Goal: Task Accomplishment & Management: Manage account settings

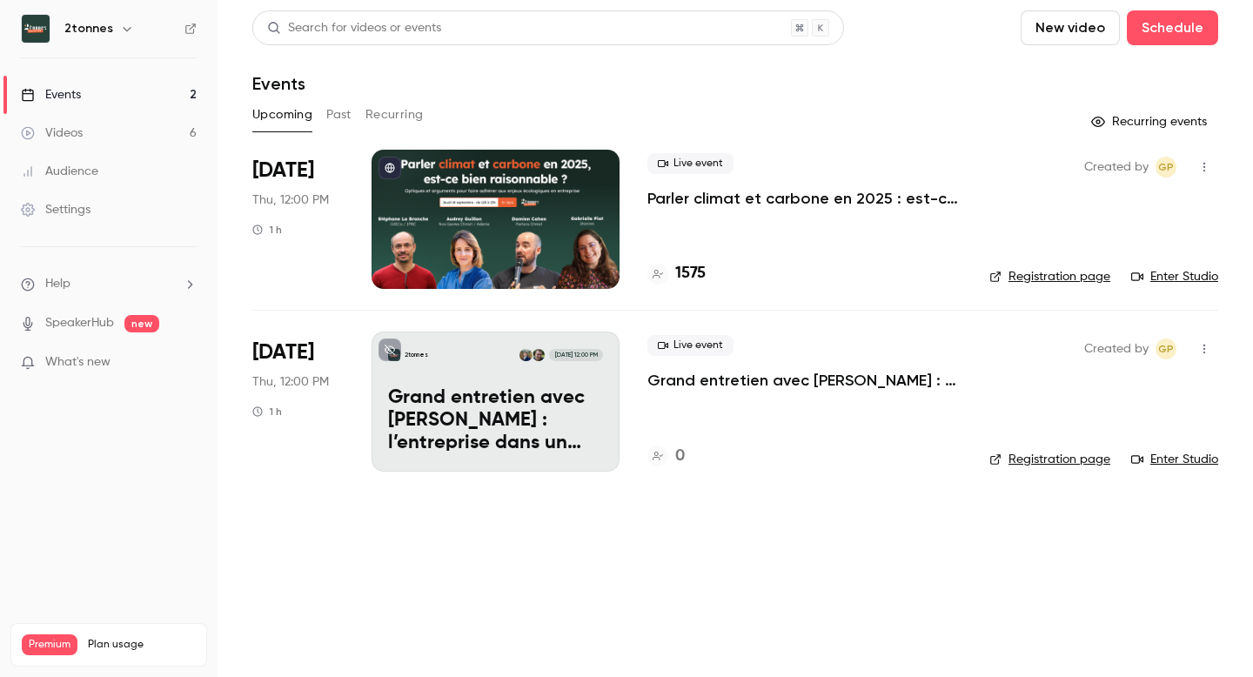
click at [580, 201] on div at bounding box center [496, 219] width 248 height 139
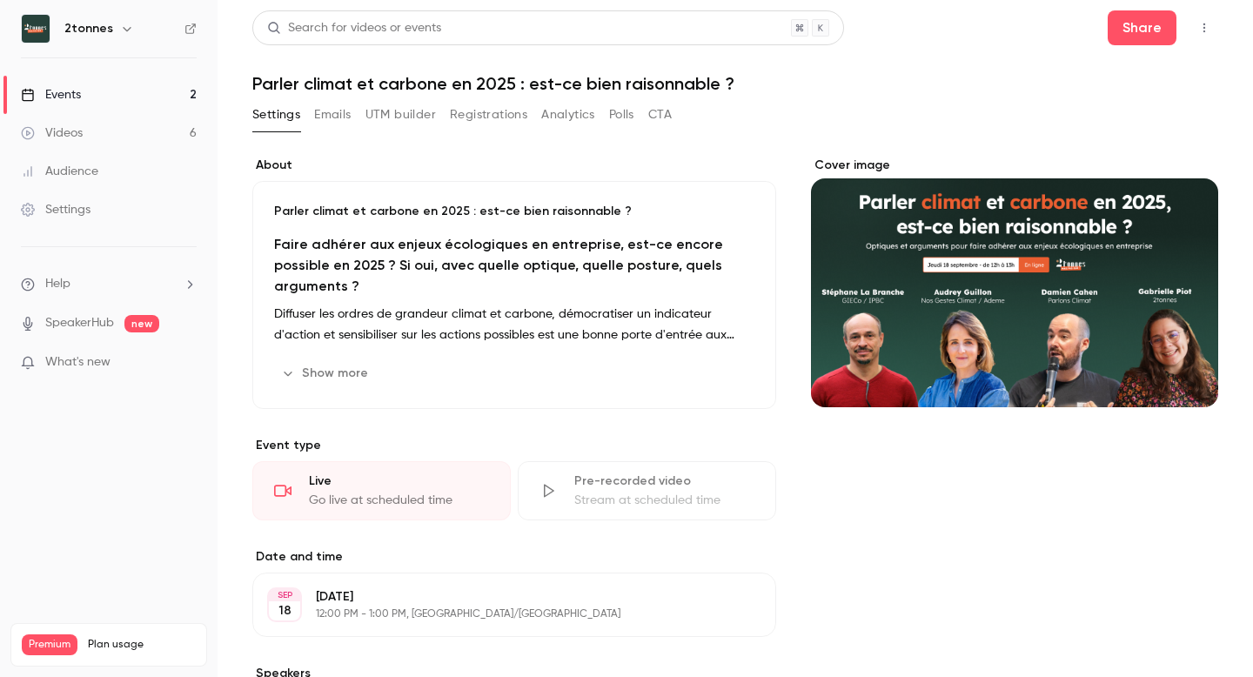
click at [453, 110] on button "Registrations" at bounding box center [488, 115] width 77 height 28
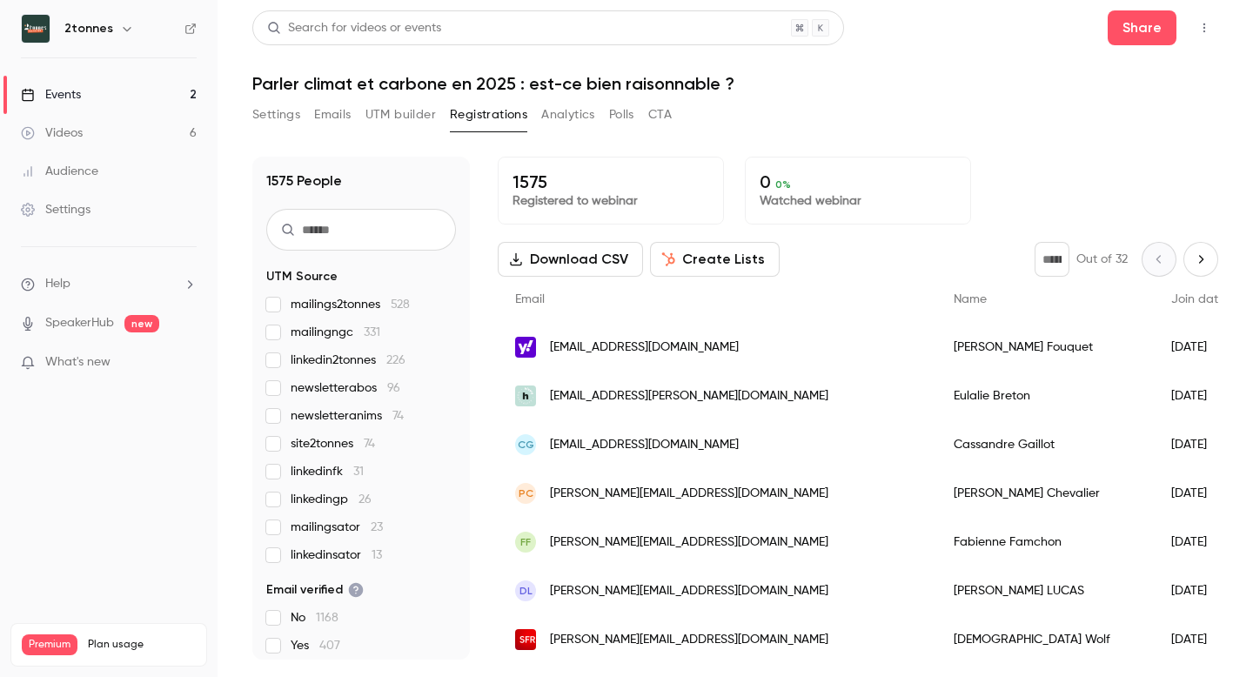
click at [420, 112] on button "UTM builder" at bounding box center [400, 115] width 70 height 28
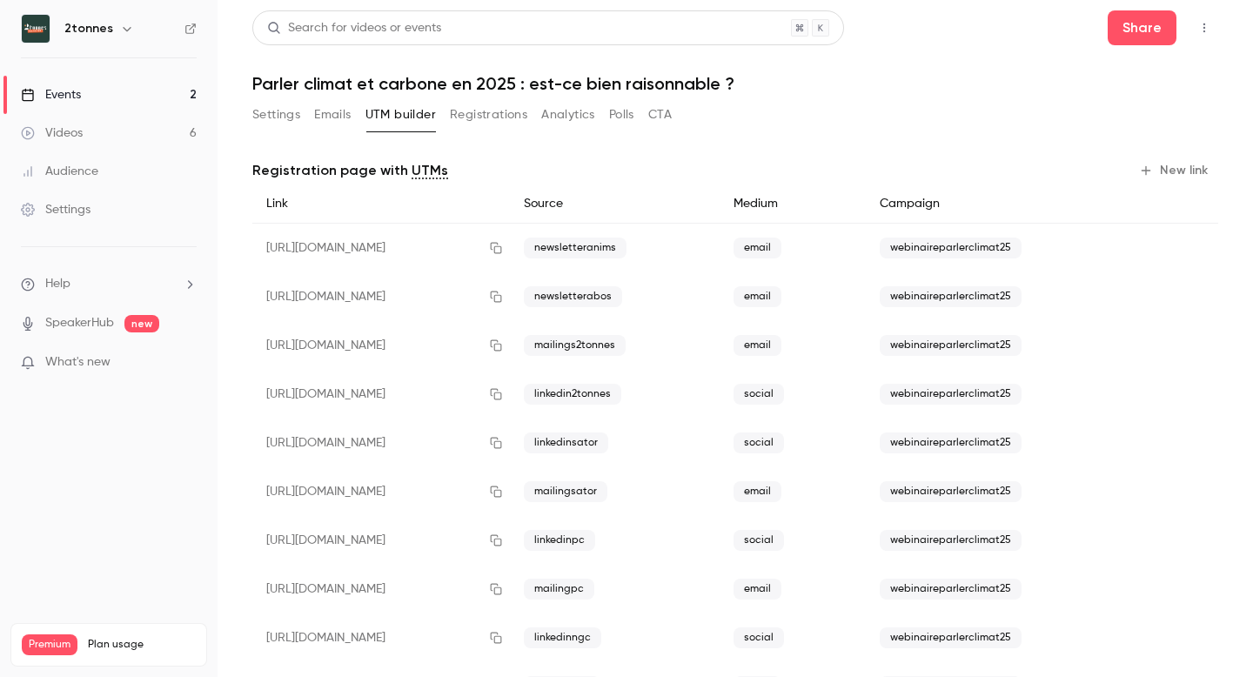
click at [332, 109] on button "Emails" at bounding box center [332, 115] width 37 height 28
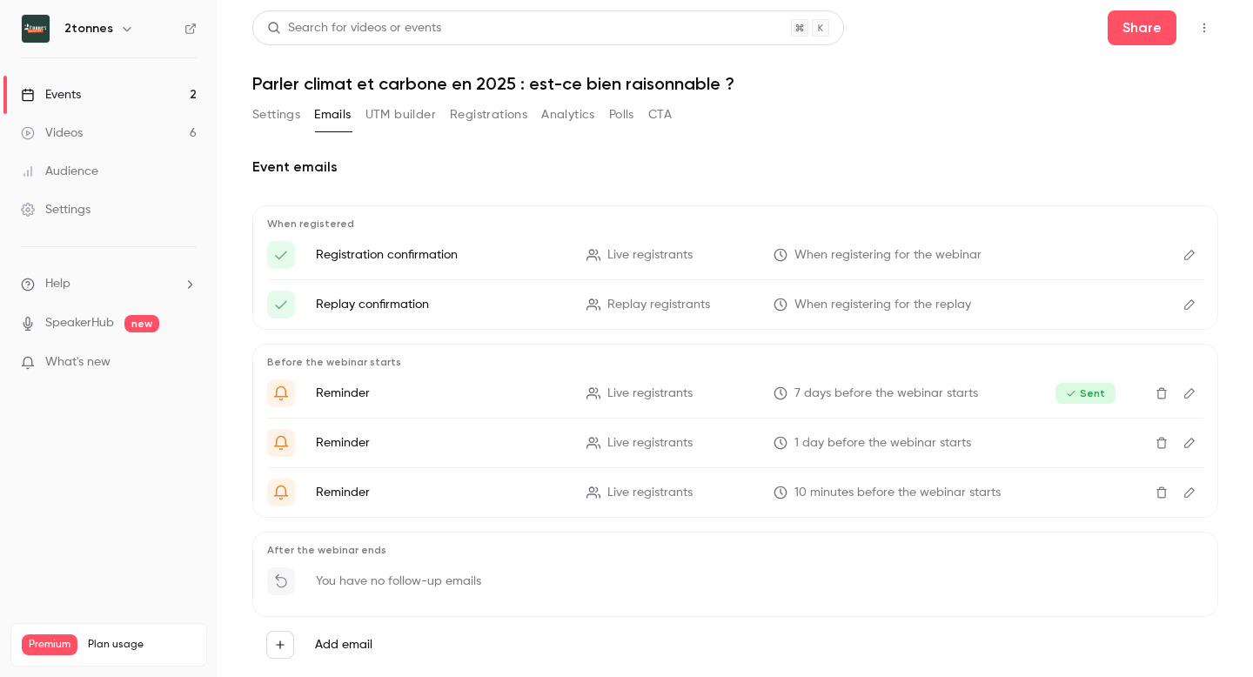
click at [484, 110] on button "Registrations" at bounding box center [488, 115] width 77 height 28
